Goal: Task Accomplishment & Management: Manage account settings

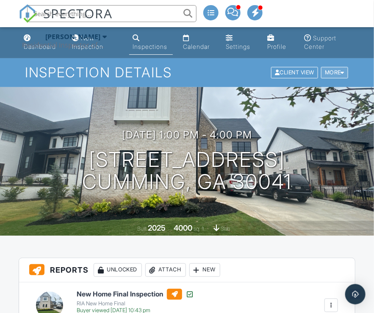
click at [342, 75] on div at bounding box center [343, 73] width 4 height 6
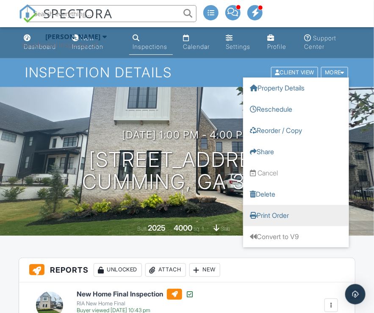
click at [277, 214] on link "Print Order" at bounding box center [296, 215] width 106 height 21
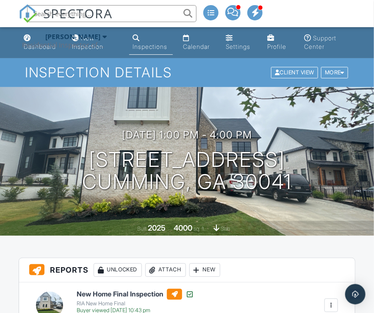
paste input "4143 Commodore Dr"
click at [125, 11] on input "4143 Commodore Dr" at bounding box center [112, 13] width 170 height 17
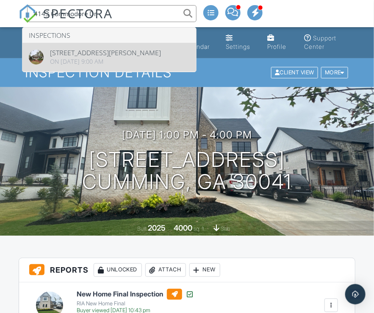
type input "4143 Commodore Dr"
drag, startPoint x: 104, startPoint y: 53, endPoint x: 126, endPoint y: 21, distance: 38.5
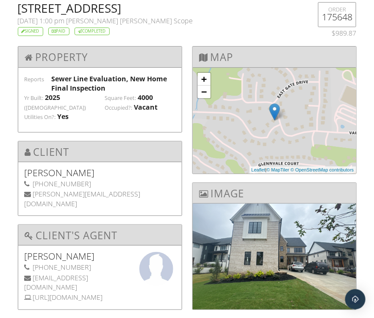
click at [35, 11] on h2 "[STREET_ADDRESS]" at bounding box center [158, 8] width 281 height 12
drag, startPoint x: 35, startPoint y: 11, endPoint x: 127, endPoint y: 10, distance: 92.0
click at [127, 10] on h2 "[STREET_ADDRESS]" at bounding box center [158, 8] width 281 height 12
copy h2 "2930 Caney Creek Ln"
click at [143, 7] on h2 "2930 Caney Creek Ln Lot 4 , Cumming, GA 30041" at bounding box center [158, 8] width 281 height 12
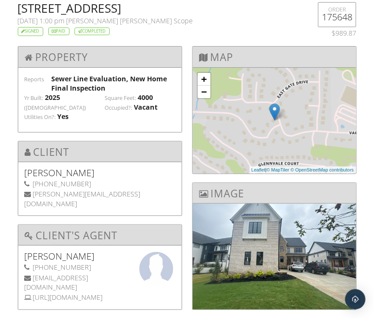
drag, startPoint x: 143, startPoint y: 7, endPoint x: 157, endPoint y: 7, distance: 13.6
click at [157, 7] on h2 "2930 Caney Creek Ln Lot 4 , Cumming, GA 30041" at bounding box center [158, 8] width 281 height 12
copy h2 "Lot 4"
click at [208, 7] on h2 "2930 Caney Creek Ln Lot 4 , Cumming, GA 30041" at bounding box center [158, 8] width 281 height 12
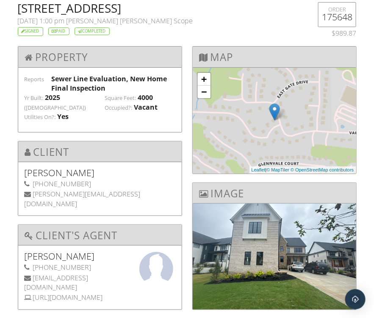
copy h2 "Cumming"
click at [236, 8] on h2 "2930 Caney Creek Ln Lot 4 , Cumming, GA 30041" at bounding box center [158, 8] width 281 height 12
click at [235, 8] on h2 "2930 Caney Creek Ln Lot 4 , Cumming, GA 30041" at bounding box center [158, 8] width 281 height 12
copy h2 "GA"
click at [263, 5] on h2 "2930 Caney Creek Ln Lot 4 , Cumming, GA 30041" at bounding box center [158, 8] width 281 height 12
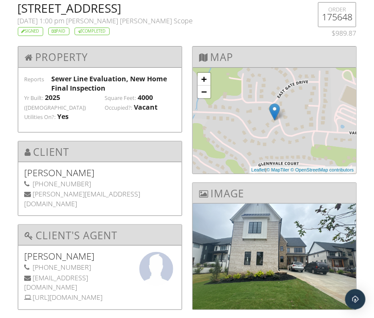
click at [263, 5] on h2 "2930 Caney Creek Ln Lot 4 , Cumming, GA 30041" at bounding box center [158, 8] width 281 height 12
copy h2 "30041"
click at [33, 169] on h5 "Ranit Saha" at bounding box center [100, 173] width 151 height 8
drag, startPoint x: 33, startPoint y: 163, endPoint x: 57, endPoint y: 162, distance: 24.2
click at [57, 169] on h5 "Ranit Saha" at bounding box center [100, 173] width 151 height 8
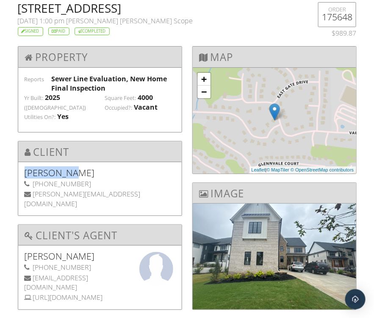
copy h5 "Ranit Saha"
click at [37, 179] on div "917-620-5281" at bounding box center [100, 183] width 151 height 9
drag, startPoint x: 37, startPoint y: 173, endPoint x: 66, endPoint y: 173, distance: 29.3
click at [66, 179] on div "917-620-5281" at bounding box center [100, 183] width 151 height 9
copy div "917-620-5281"
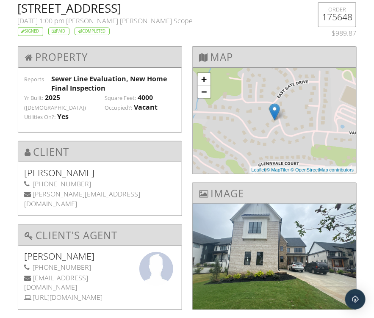
click at [39, 190] on div "ranit.saha@gmail.com" at bounding box center [100, 199] width 151 height 19
drag, startPoint x: 39, startPoint y: 185, endPoint x: 92, endPoint y: 185, distance: 52.6
click at [92, 190] on div "ranit.saha@gmail.com" at bounding box center [100, 199] width 151 height 19
copy div "ranit.saha@gmail.com"
click at [207, 33] on div "Signed Paid Completed" at bounding box center [158, 30] width 281 height 11
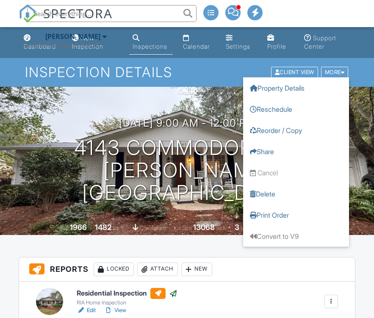
click at [276, 214] on link "Print Order" at bounding box center [296, 215] width 106 height 21
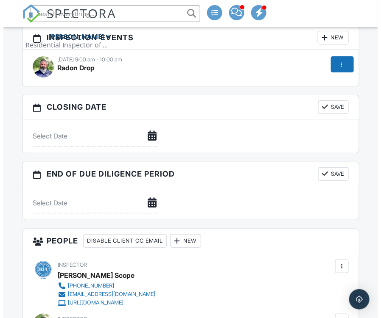
scroll to position [2247, 0]
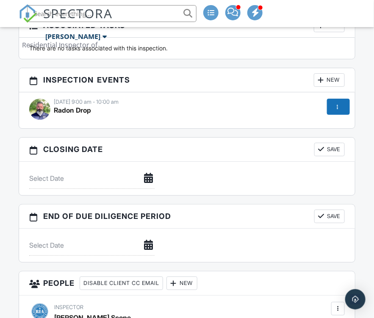
click at [327, 77] on div "New" at bounding box center [329, 80] width 31 height 14
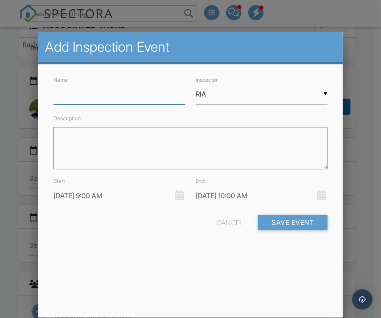
click at [126, 99] on input "Name" at bounding box center [119, 94] width 132 height 21
type input "Radon Pick Up"
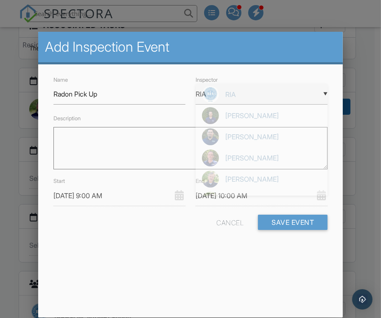
click at [241, 96] on div "▼ RIA RIA Conner Scott Andrew Binosa Mike Gonzalez Doug Ford Martin Peters Drew…" at bounding box center [261, 94] width 132 height 21
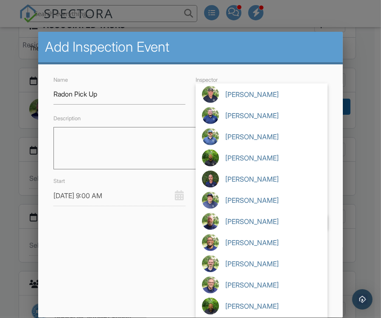
scroll to position [634, 0]
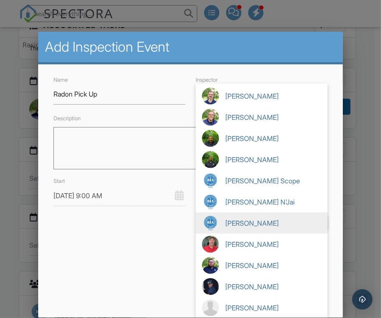
click at [230, 223] on span "[PERSON_NAME]" at bounding box center [261, 223] width 132 height 21
type input "[PERSON_NAME]"
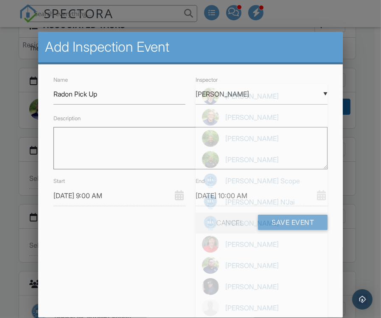
scroll to position [635, 0]
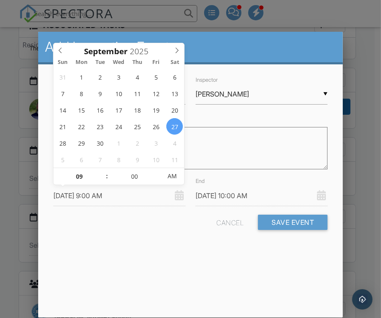
click at [117, 203] on input "[DATE] 9:00 AM" at bounding box center [119, 196] width 132 height 21
type input "[DATE] 9:00 AM"
type input "[DATE] 10:00 AM"
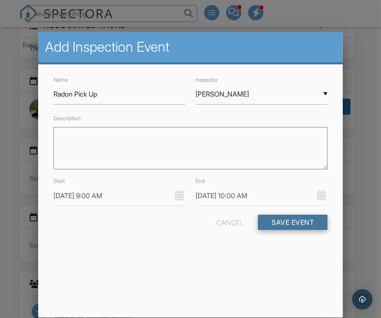
click at [272, 222] on button "Save Event" at bounding box center [293, 222] width 70 height 15
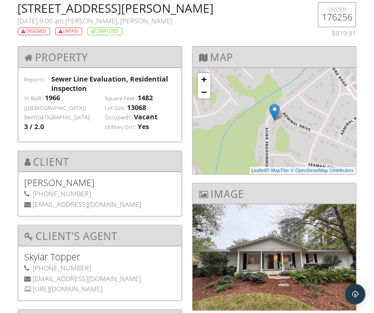
click at [166, 10] on h2 "[STREET_ADDRESS][PERSON_NAME]" at bounding box center [158, 8] width 281 height 12
copy h2 "[PERSON_NAME]"
click at [142, 21] on span "[PERSON_NAME], [PERSON_NAME]" at bounding box center [119, 20] width 107 height 9
drag, startPoint x: 142, startPoint y: 21, endPoint x: 158, endPoint y: 18, distance: 16.0
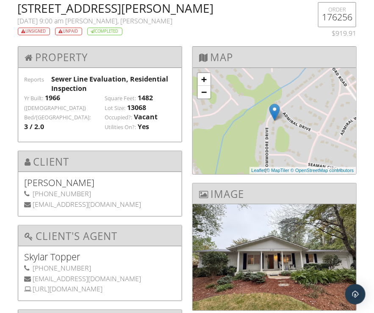
click at [158, 18] on span "[PERSON_NAME], [PERSON_NAME]" at bounding box center [119, 20] width 107 height 9
copy span "[PERSON_NAME]"
